Goal: Task Accomplishment & Management: Use online tool/utility

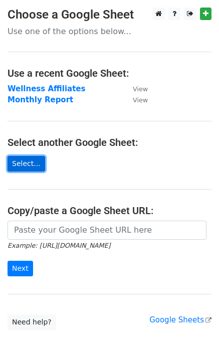
click at [27, 157] on link "Select..." at bounding box center [27, 164] width 38 height 16
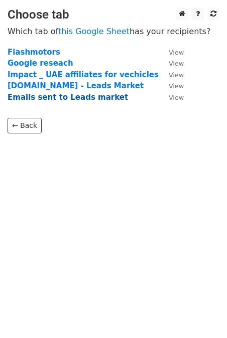
click at [34, 98] on strong "Emails sent to Leads market" at bounding box center [68, 97] width 120 height 9
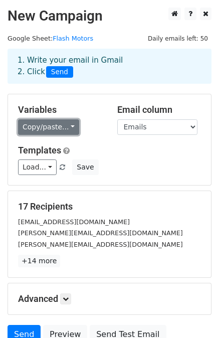
click at [50, 128] on link "Copy/paste..." at bounding box center [48, 127] width 61 height 16
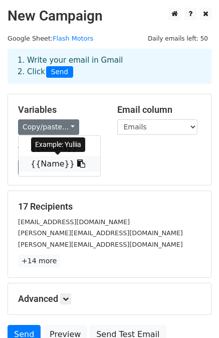
click at [58, 167] on link "{{Name}}" at bounding box center [60, 164] width 82 height 16
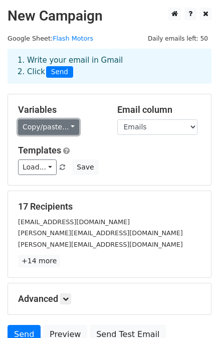
click at [32, 129] on link "Copy/paste..." at bounding box center [48, 127] width 61 height 16
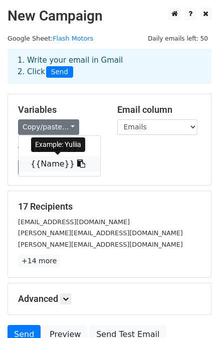
click at [77, 165] on icon at bounding box center [81, 164] width 8 height 8
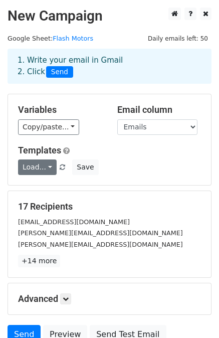
scroll to position [90, 0]
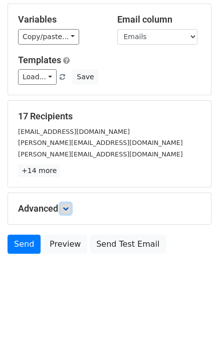
click at [66, 204] on link at bounding box center [65, 208] width 11 height 11
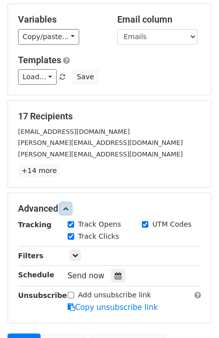
scroll to position [188, 0]
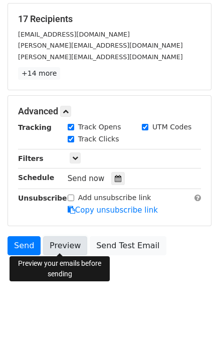
click at [47, 245] on link "Preview" at bounding box center [65, 245] width 44 height 19
click at [60, 236] on link "Preview" at bounding box center [65, 245] width 44 height 19
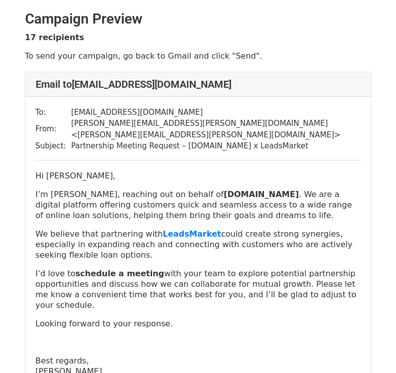
scroll to position [32, 0]
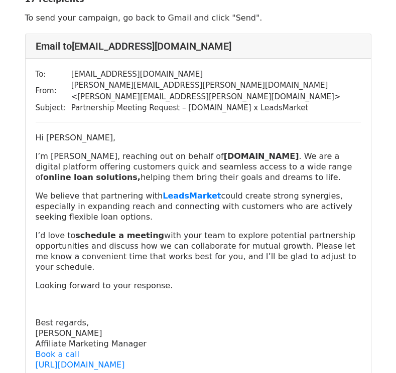
scroll to position [102, 0]
